Goal: Information Seeking & Learning: Learn about a topic

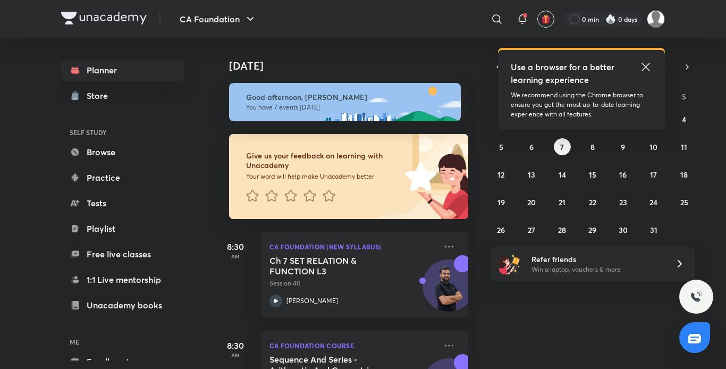
click at [645, 65] on icon at bounding box center [645, 67] width 13 height 13
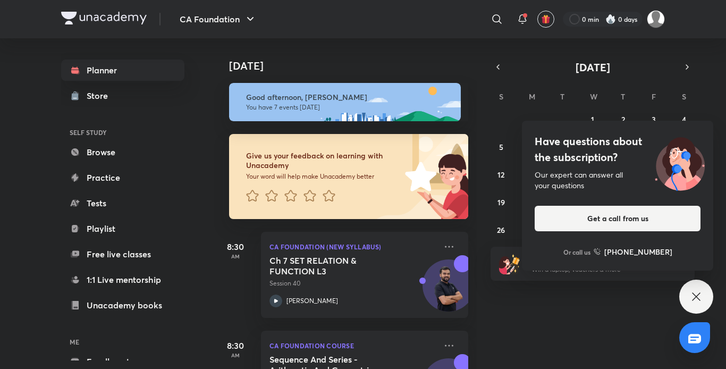
click at [697, 298] on icon at bounding box center [696, 296] width 8 height 8
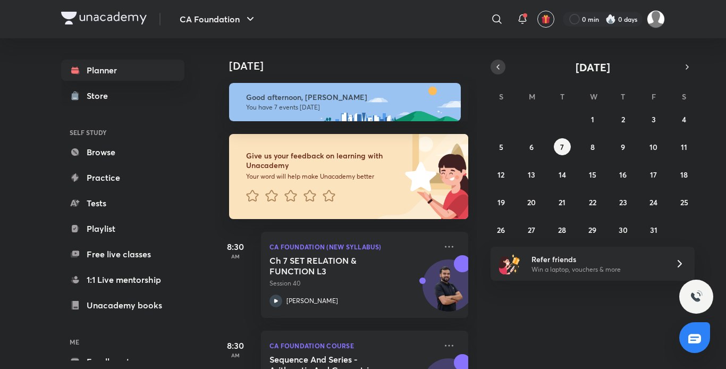
click at [495, 65] on icon "button" at bounding box center [498, 67] width 9 height 10
click at [532, 202] on abbr "22" at bounding box center [531, 202] width 7 height 10
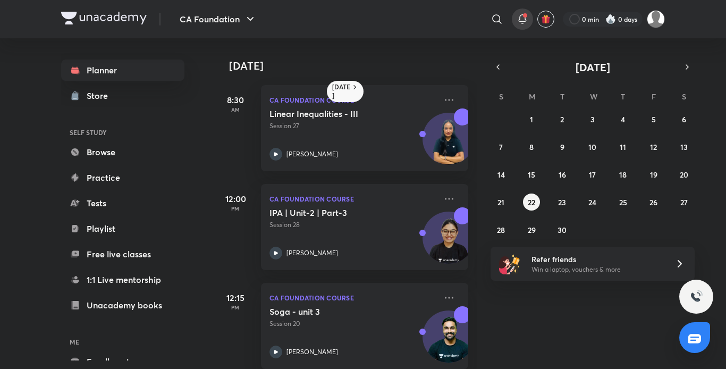
click at [522, 17] on icon at bounding box center [522, 19] width 13 height 13
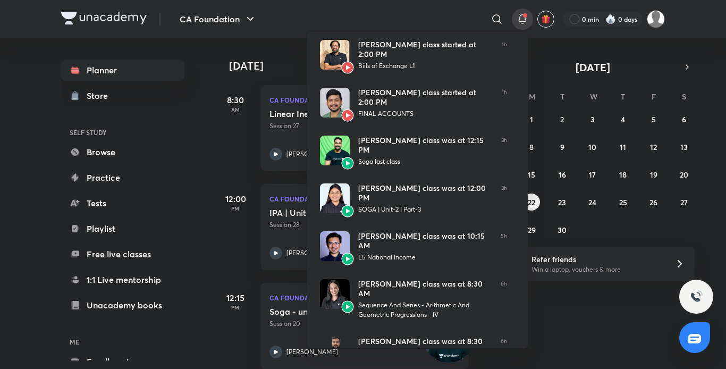
click at [522, 17] on div at bounding box center [363, 184] width 726 height 369
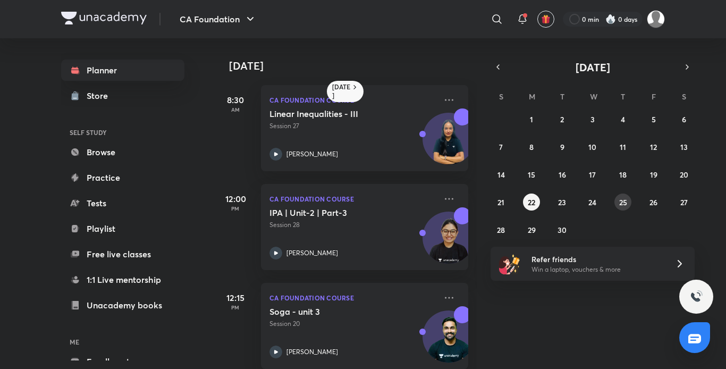
click at [625, 206] on abbr "25" at bounding box center [623, 202] width 8 height 10
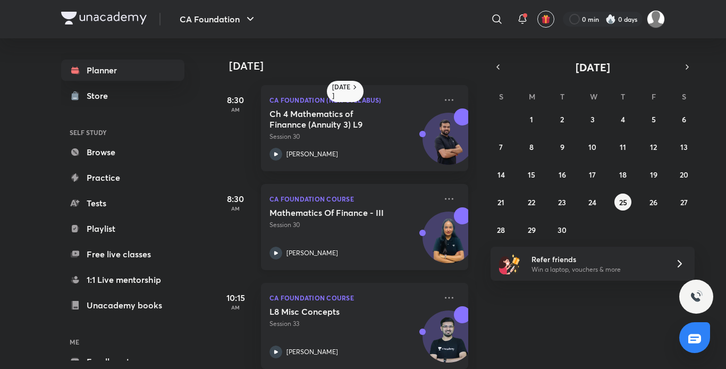
click at [276, 250] on icon at bounding box center [275, 253] width 13 height 13
click at [532, 236] on button "29" at bounding box center [531, 229] width 17 height 17
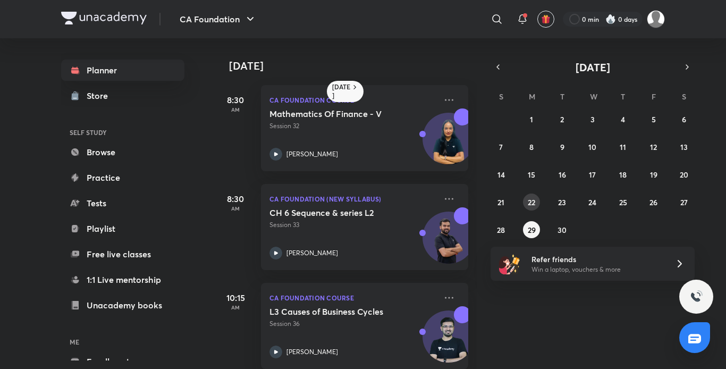
click at [528, 200] on abbr "22" at bounding box center [531, 202] width 7 height 10
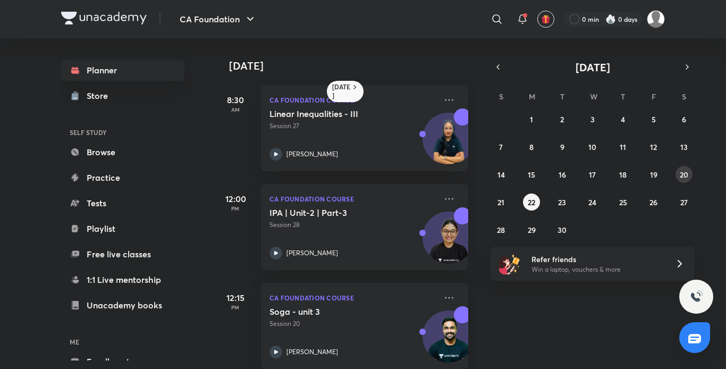
click at [689, 175] on button "20" at bounding box center [683, 174] width 17 height 17
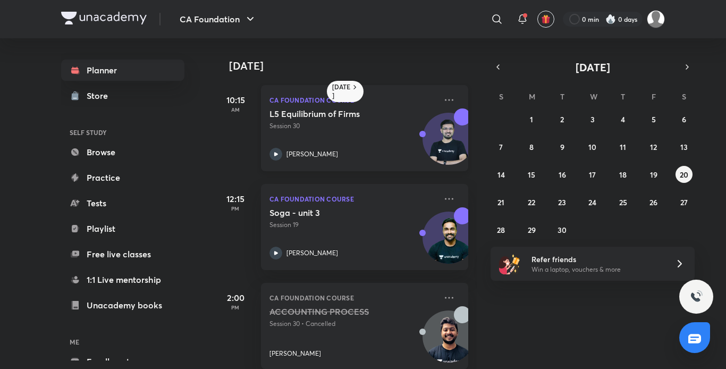
click at [276, 152] on icon at bounding box center [275, 154] width 13 height 13
click at [538, 203] on button "22" at bounding box center [531, 201] width 17 height 17
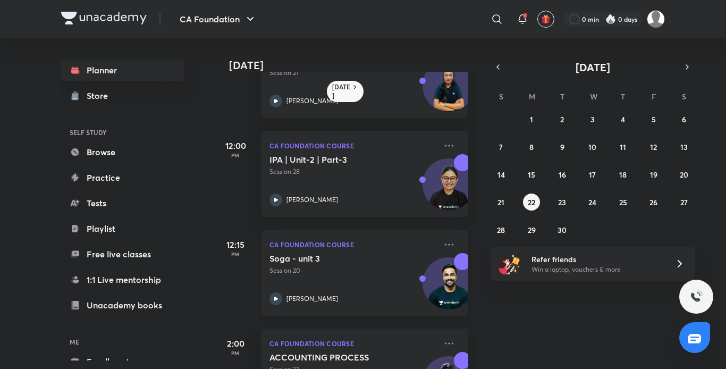
scroll to position [214, 0]
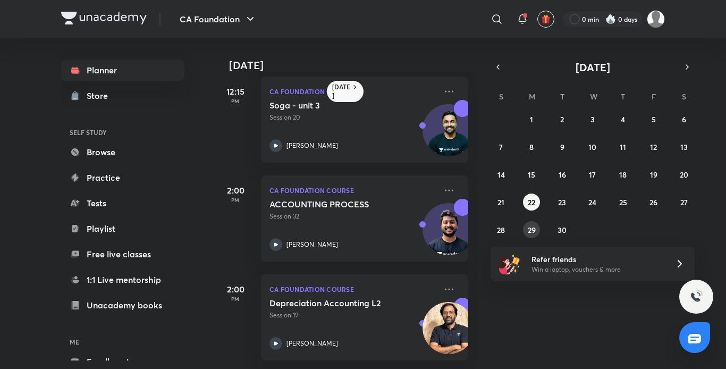
click at [529, 224] on button "29" at bounding box center [531, 229] width 17 height 17
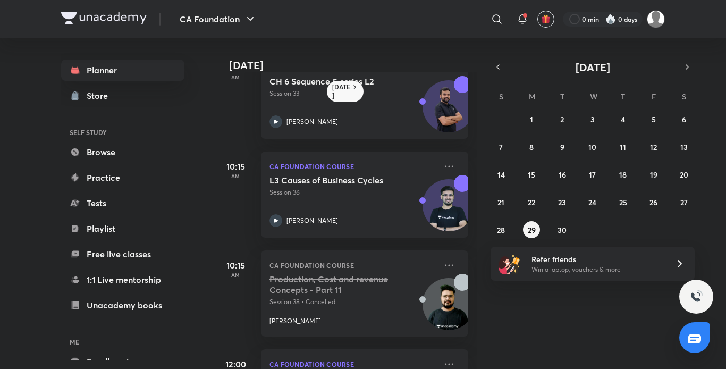
scroll to position [0, 0]
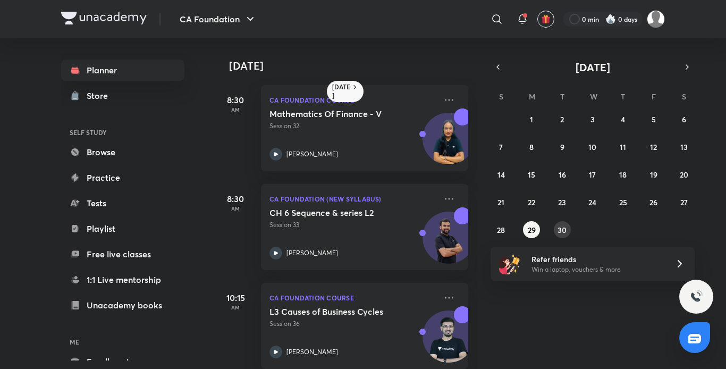
click at [557, 231] on button "30" at bounding box center [562, 229] width 17 height 17
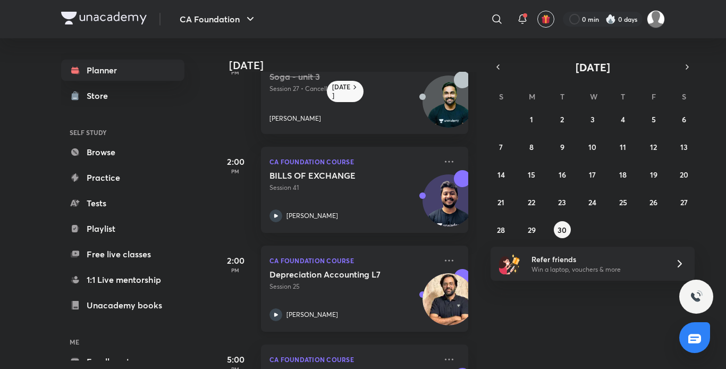
scroll to position [750, 0]
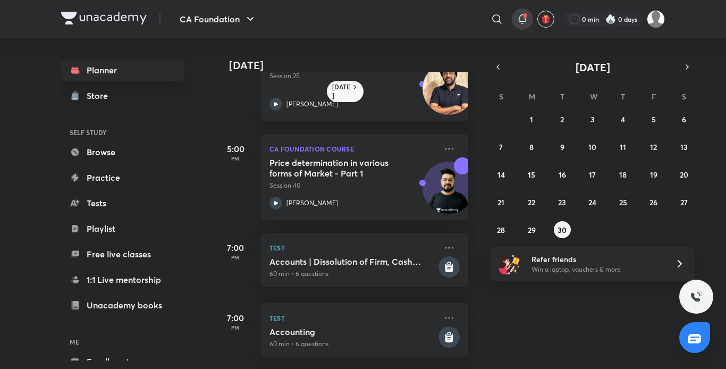
click at [519, 26] on div at bounding box center [522, 19] width 21 height 21
click at [521, 19] on icon at bounding box center [522, 19] width 13 height 13
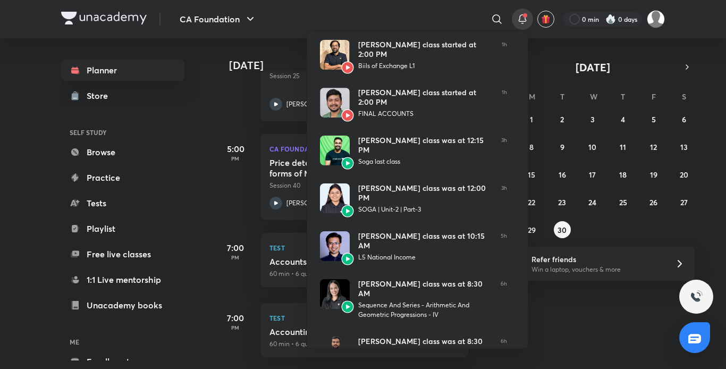
click at [521, 19] on div at bounding box center [363, 184] width 726 height 369
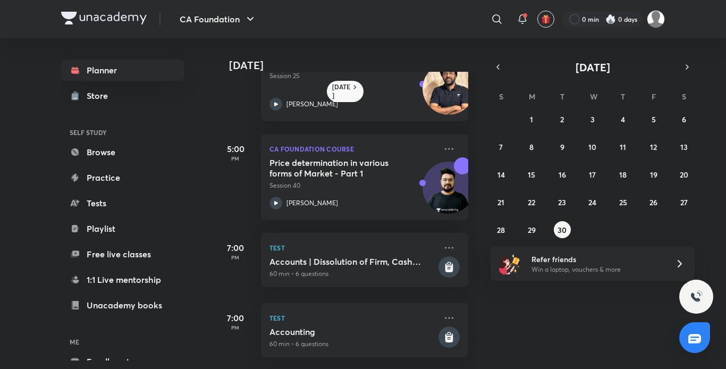
click at [614, 22] on img at bounding box center [610, 19] width 11 height 11
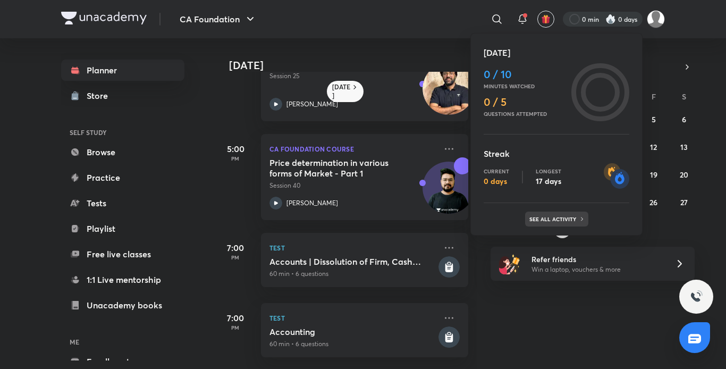
click at [566, 222] on p "See all activity" at bounding box center [553, 219] width 49 height 6
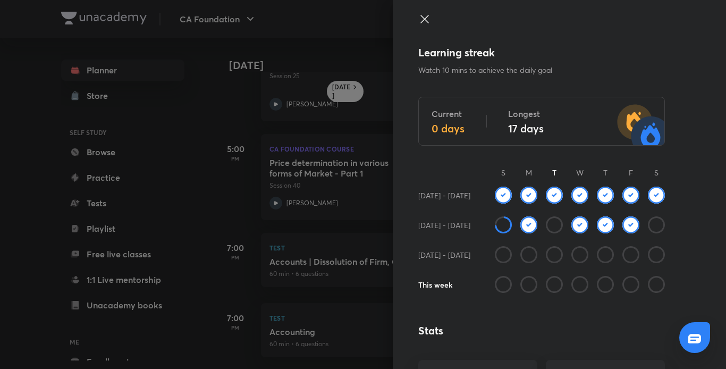
click at [627, 225] on img at bounding box center [630, 224] width 17 height 17
drag, startPoint x: 378, startPoint y: 45, endPoint x: 410, endPoint y: 37, distance: 33.3
click at [378, 44] on div at bounding box center [363, 184] width 726 height 369
